Goal: Understand process/instructions

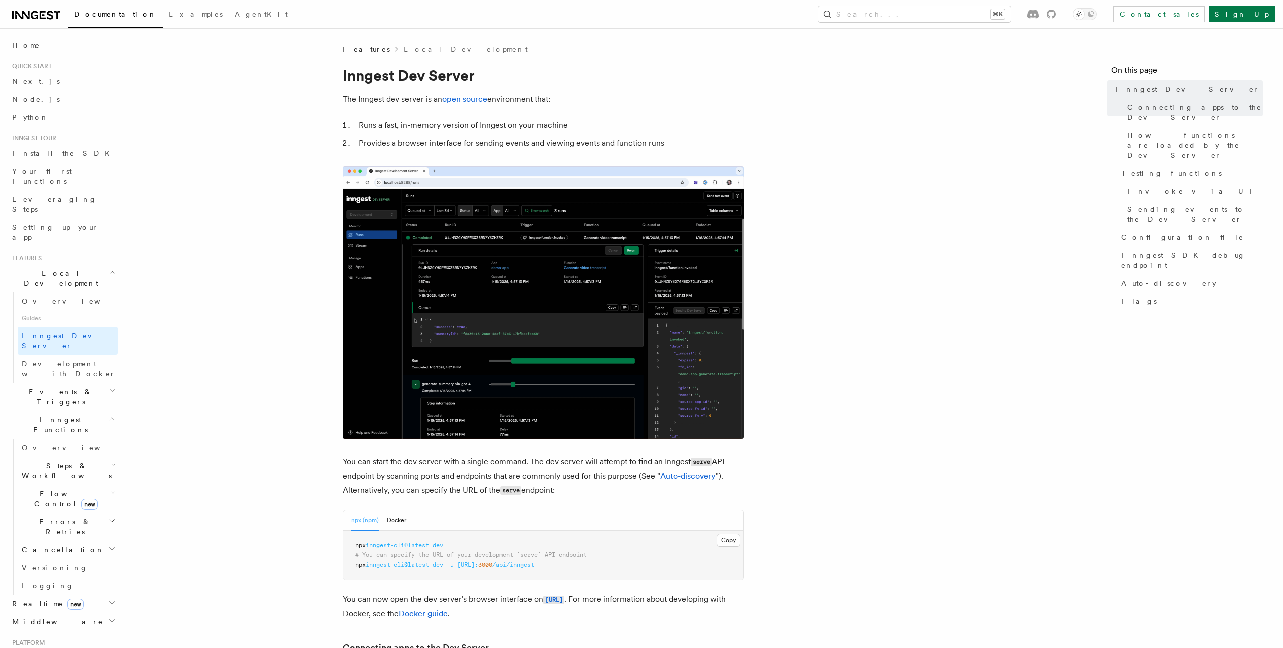
click at [417, 565] on span "inngest-cli@latest" at bounding box center [397, 565] width 63 height 7
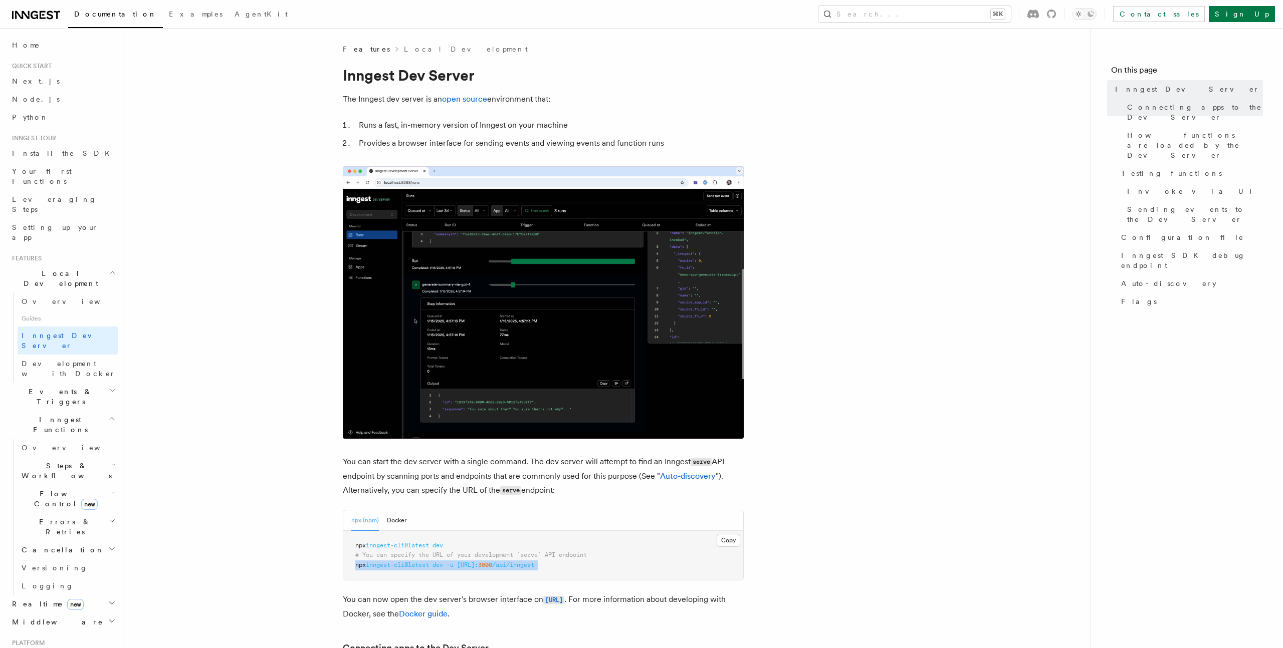
click at [417, 565] on span "inngest-cli@latest" at bounding box center [397, 565] width 63 height 7
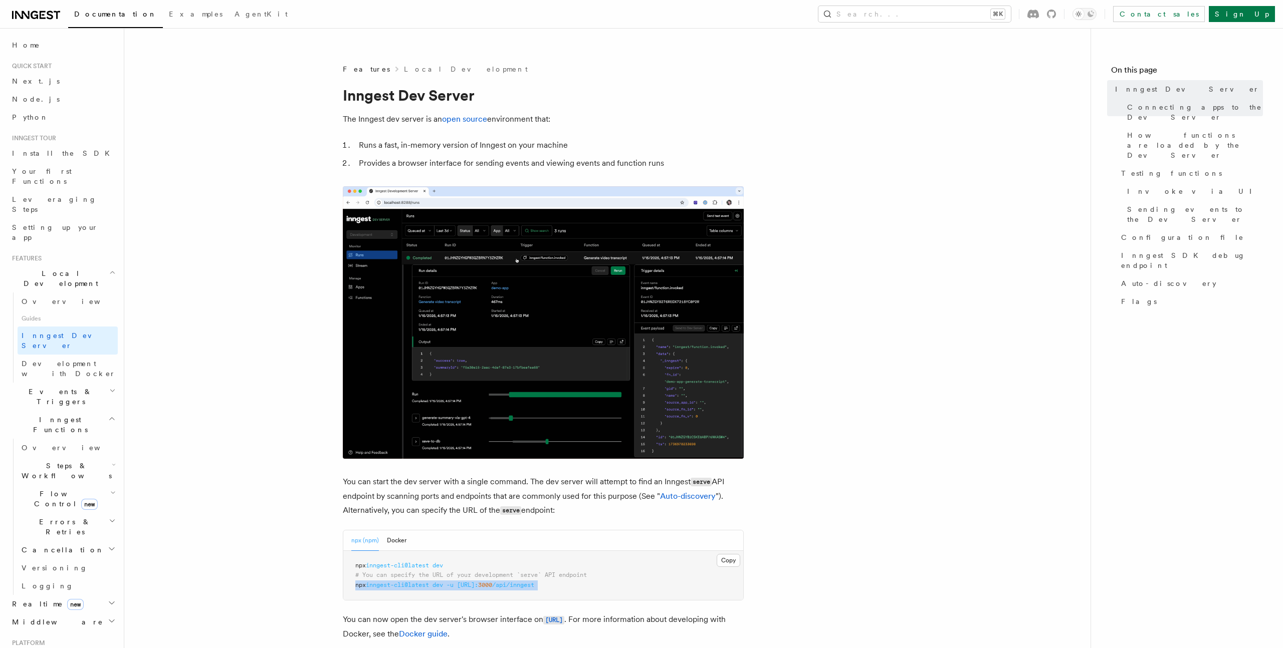
click at [375, 571] on pre "npx inngest-cli@latest dev # You can specify the URL of your development `serve…" at bounding box center [543, 576] width 400 height 50
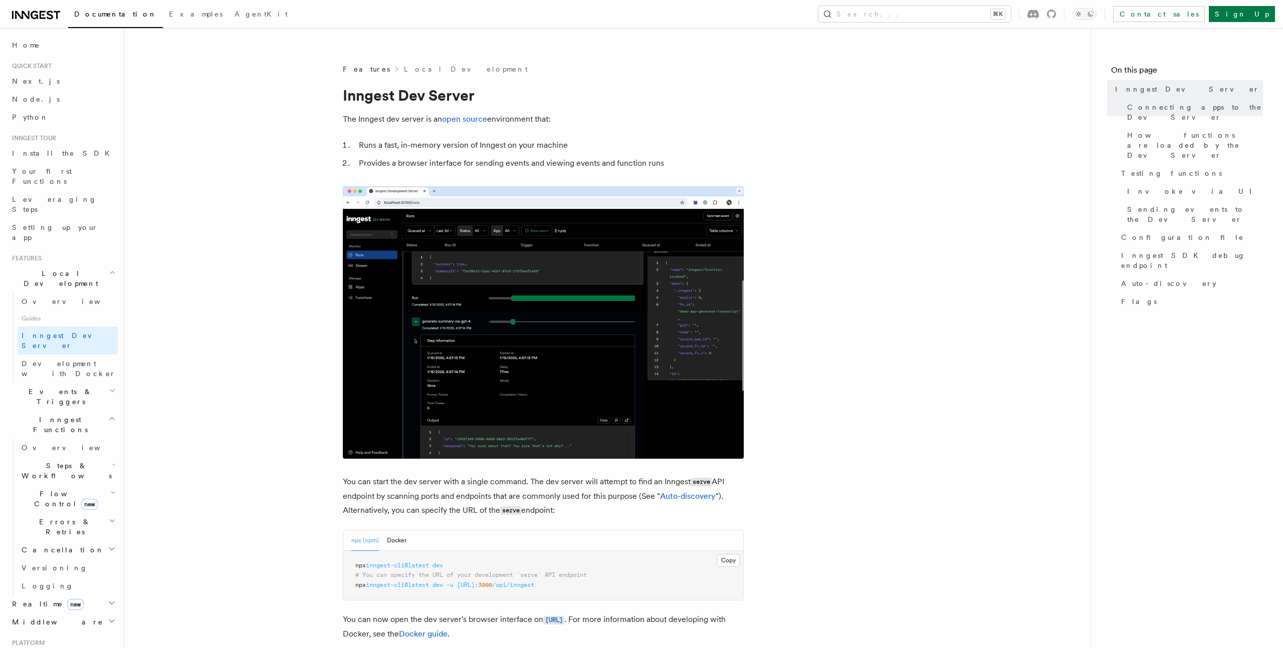
click at [420, 582] on span "inngest-cli@latest" at bounding box center [397, 585] width 63 height 7
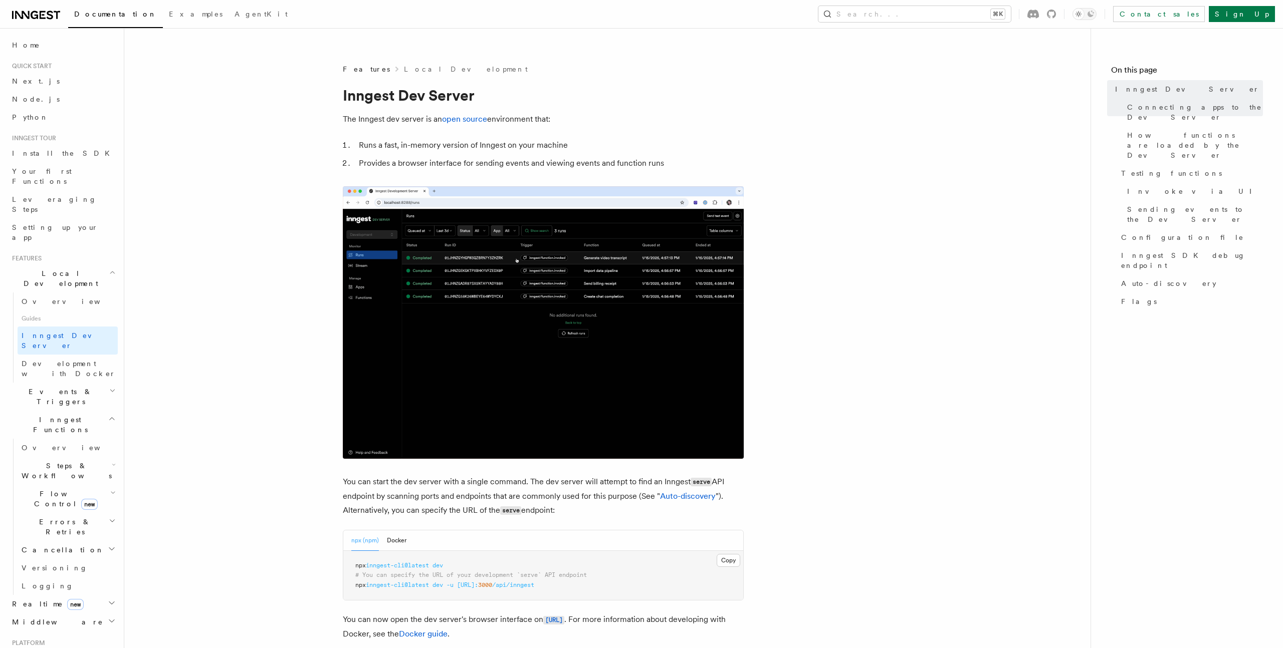
click at [424, 582] on span "inngest-cli@latest" at bounding box center [397, 585] width 63 height 7
click at [389, 582] on span "inngest-cli@latest" at bounding box center [397, 585] width 63 height 7
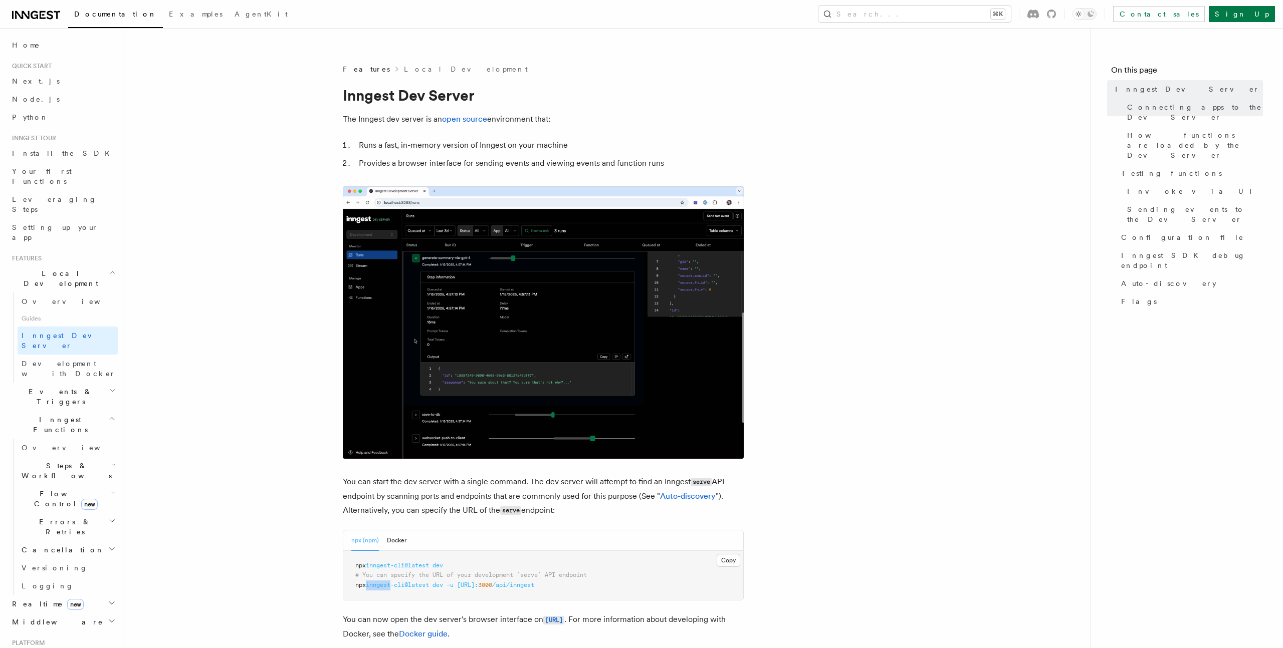
click at [389, 582] on span "inngest-cli@latest" at bounding box center [397, 585] width 63 height 7
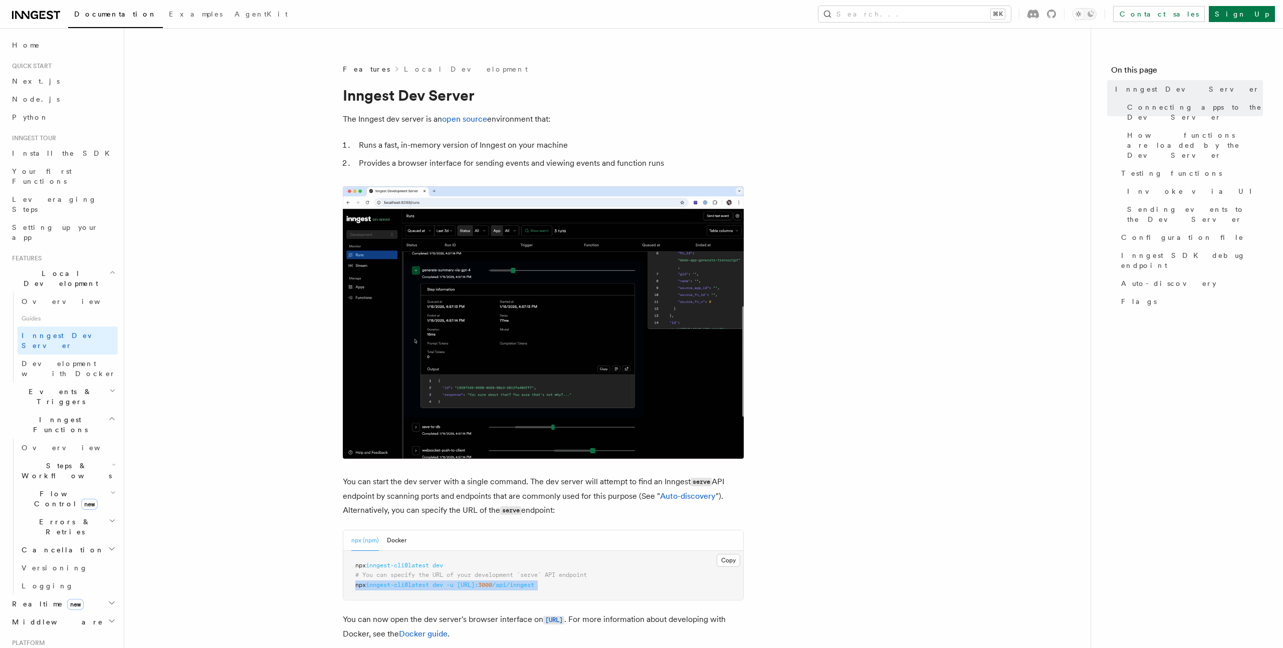
click at [429, 582] on span "inngest-cli@latest" at bounding box center [397, 585] width 63 height 7
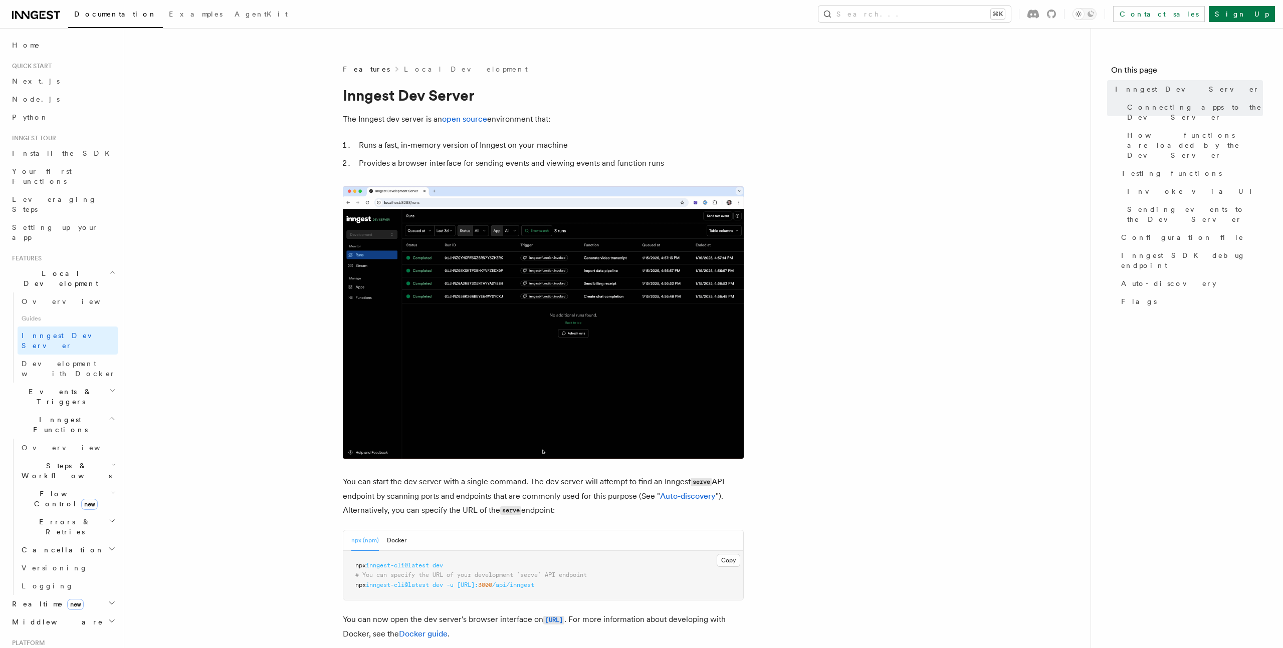
click at [417, 582] on span "inngest-cli@latest" at bounding box center [397, 585] width 63 height 7
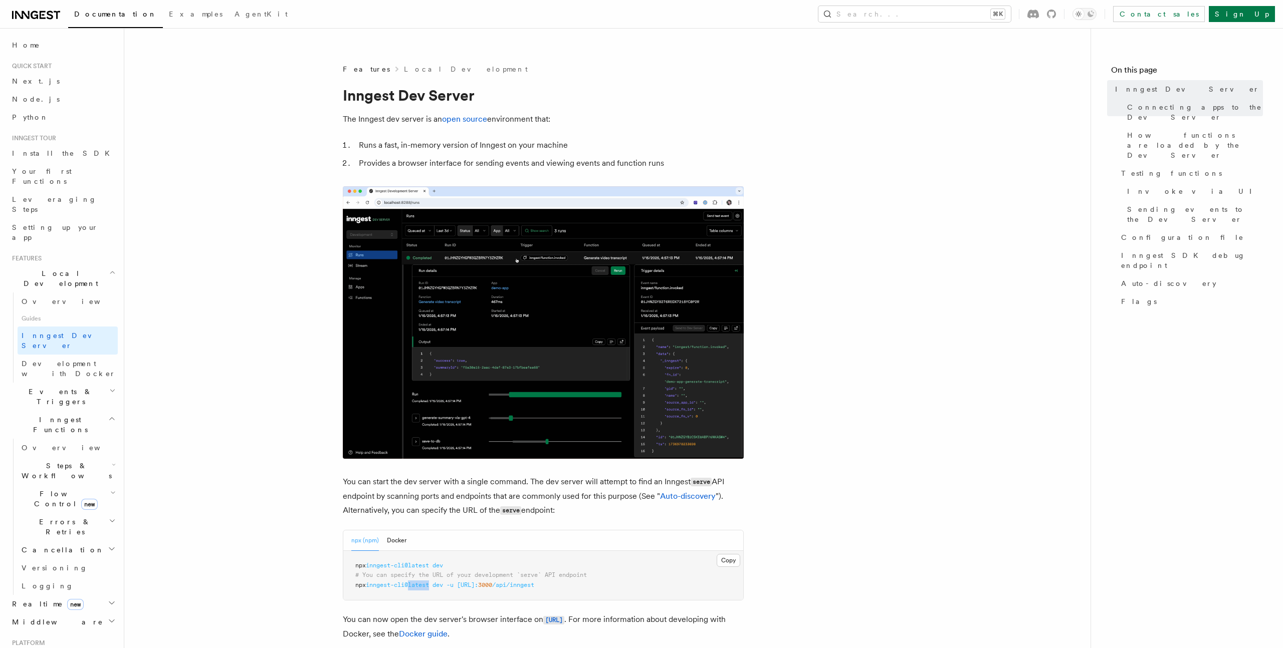
click at [417, 582] on span "inngest-cli@latest" at bounding box center [397, 585] width 63 height 7
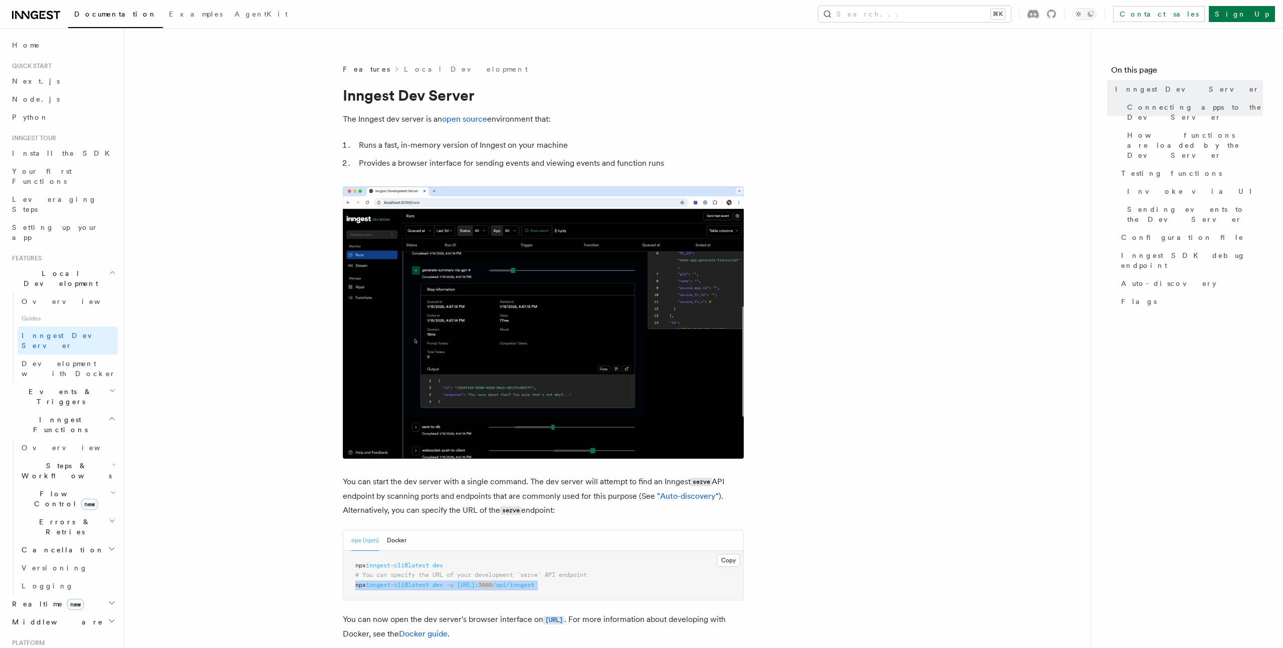
click at [417, 582] on span "inngest-cli@latest" at bounding box center [397, 585] width 63 height 7
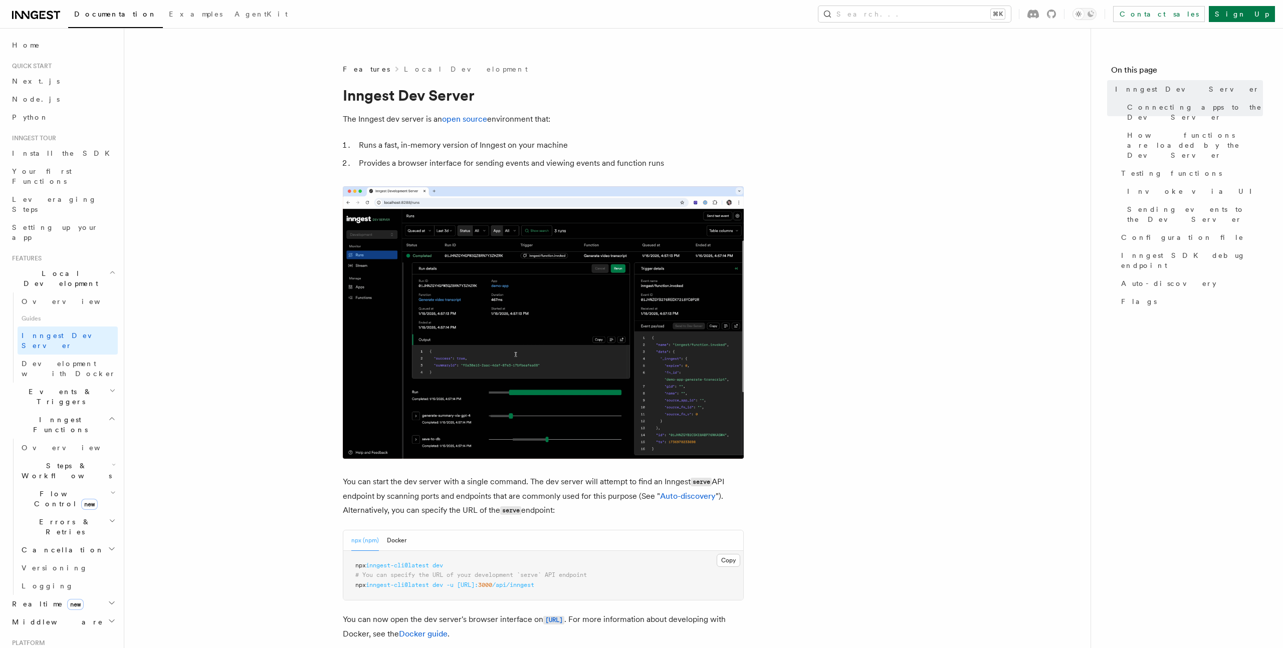
click at [432, 582] on span at bounding box center [431, 585] width 4 height 7
drag, startPoint x: 459, startPoint y: 564, endPoint x: 370, endPoint y: 563, distance: 88.7
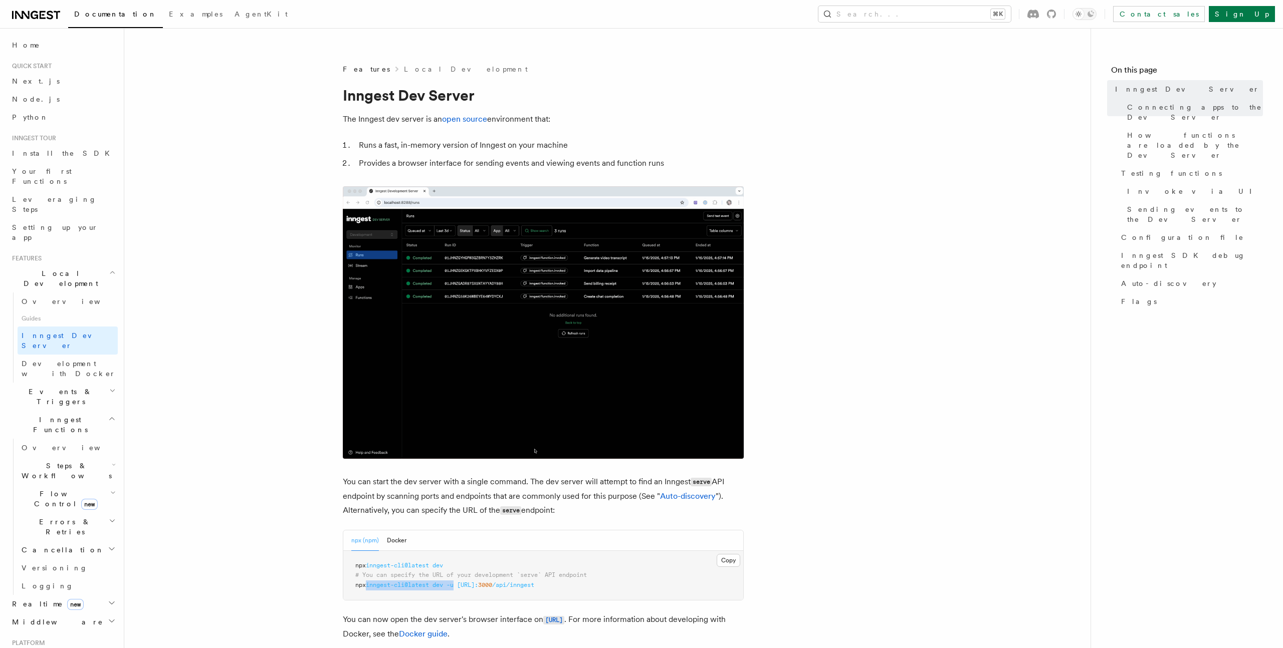
click at [370, 582] on span "npx inngest-cli@latest dev -u [URL]: 3000 /api/inngest" at bounding box center [444, 585] width 179 height 7
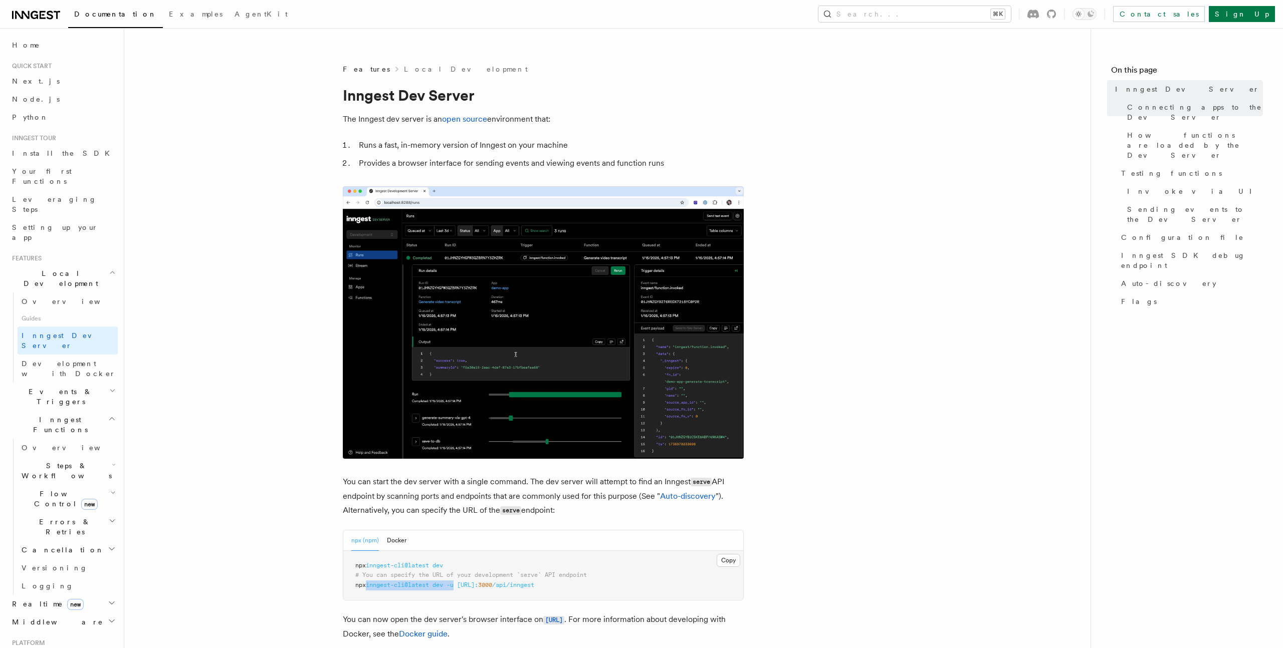
copy span "inngest-cli@latest dev -u"
